Goal: Check status: Check status

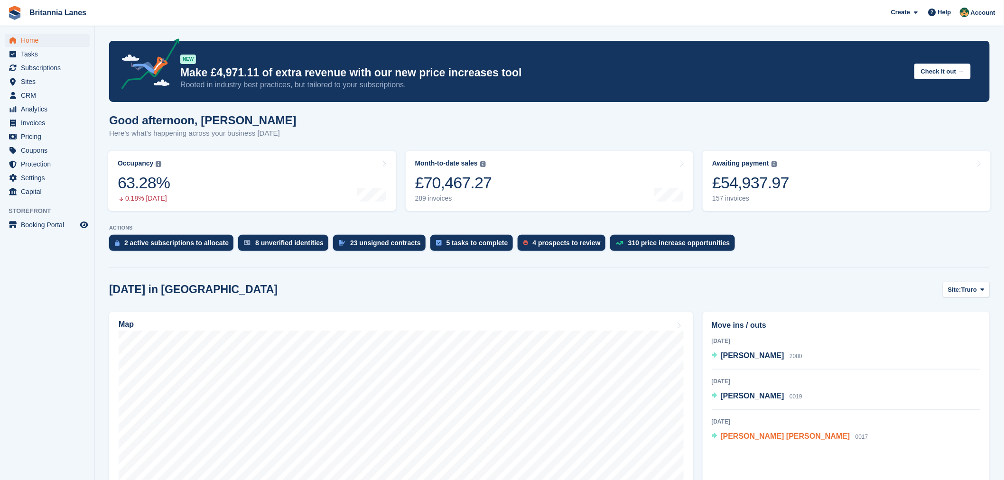
click at [759, 435] on span "[PERSON_NAME] [PERSON_NAME]" at bounding box center [786, 436] width 130 height 8
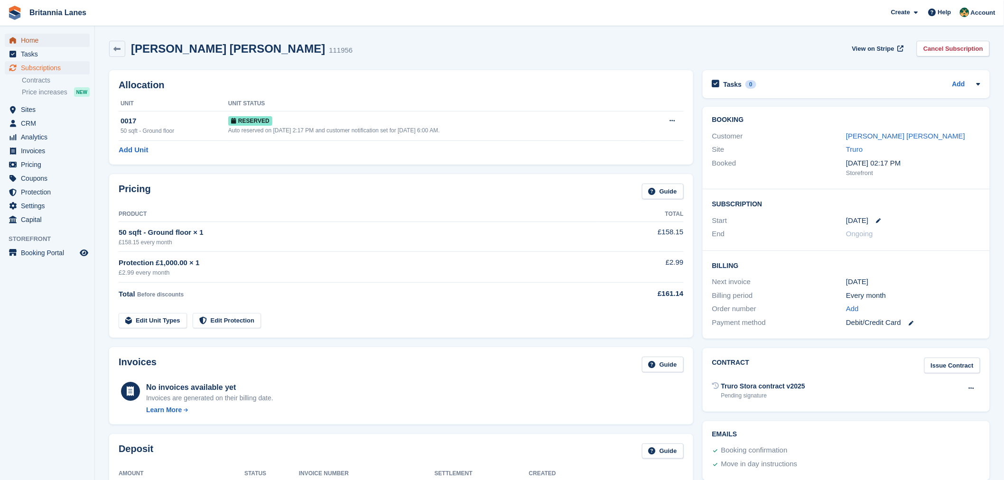
click at [59, 41] on span "Home" at bounding box center [49, 40] width 57 height 13
